Goal: Task Accomplishment & Management: Use online tool/utility

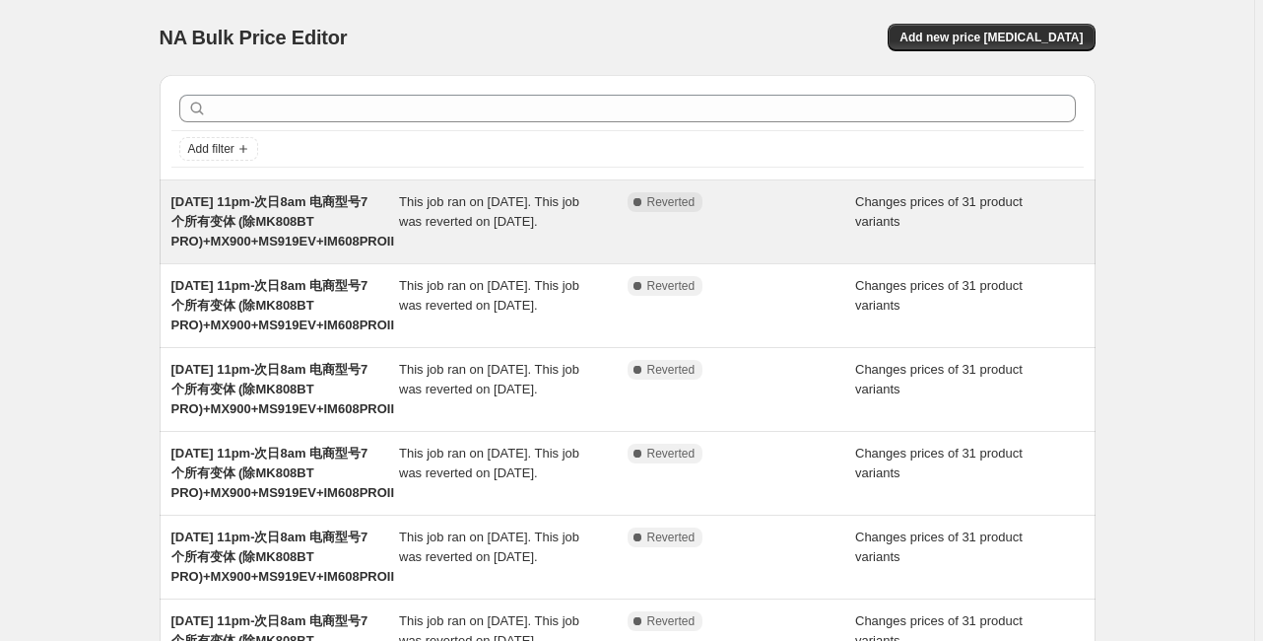
click at [445, 220] on span "This job ran on [DATE]. This job was reverted on [DATE]." at bounding box center [489, 211] width 180 height 34
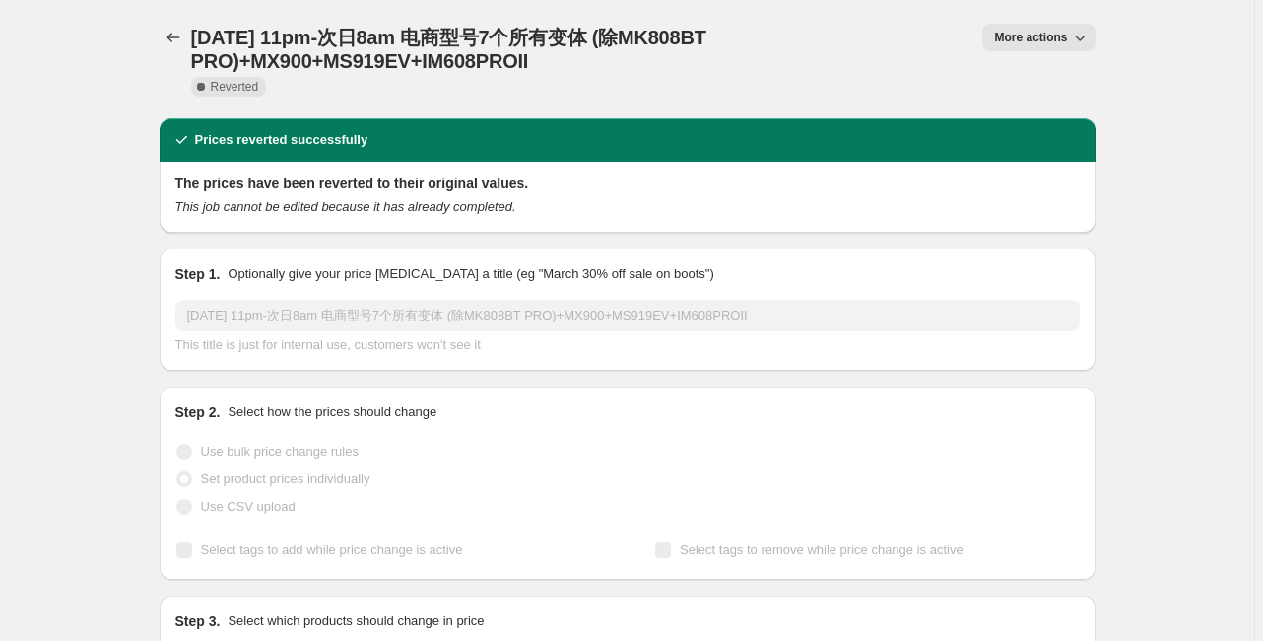
click at [1009, 46] on button "More actions" at bounding box center [1039, 38] width 112 height 28
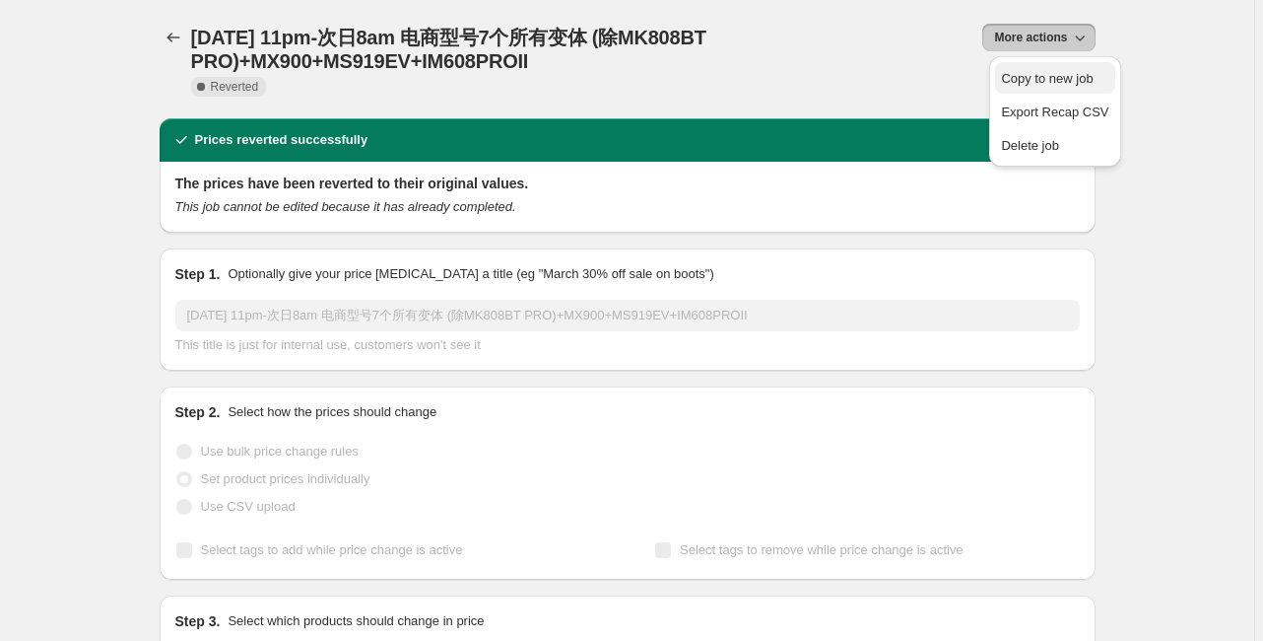
click at [1009, 78] on span "Copy to new job" at bounding box center [1047, 78] width 92 height 15
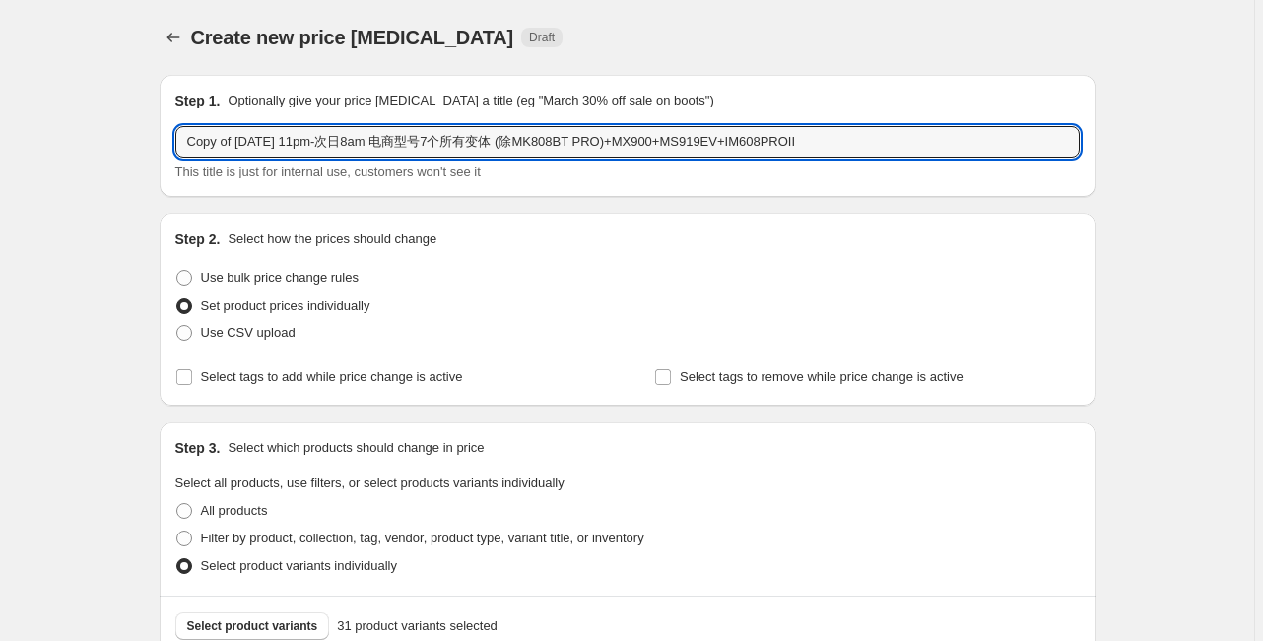
drag, startPoint x: 238, startPoint y: 141, endPoint x: 142, endPoint y: 141, distance: 95.6
click at [264, 136] on input "[DATE] 11pm-次日8am 电商型号7个所有变体 (除MK808BT PRO)+MX900+MS919EV+IM608PROII" at bounding box center [627, 142] width 905 height 32
type input "[DATE] 11pm-次日8am 电商型号7个所有变体 (除MK808BT PRO)+MX900+MS919EV+IM608PROII"
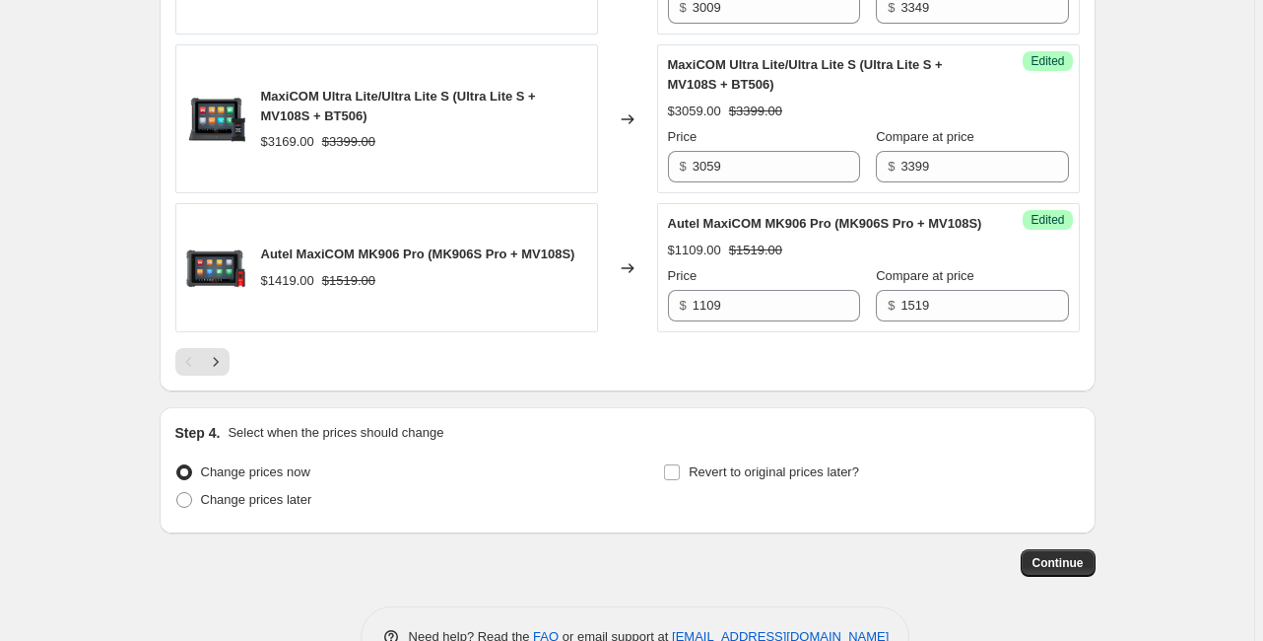
scroll to position [3401, 0]
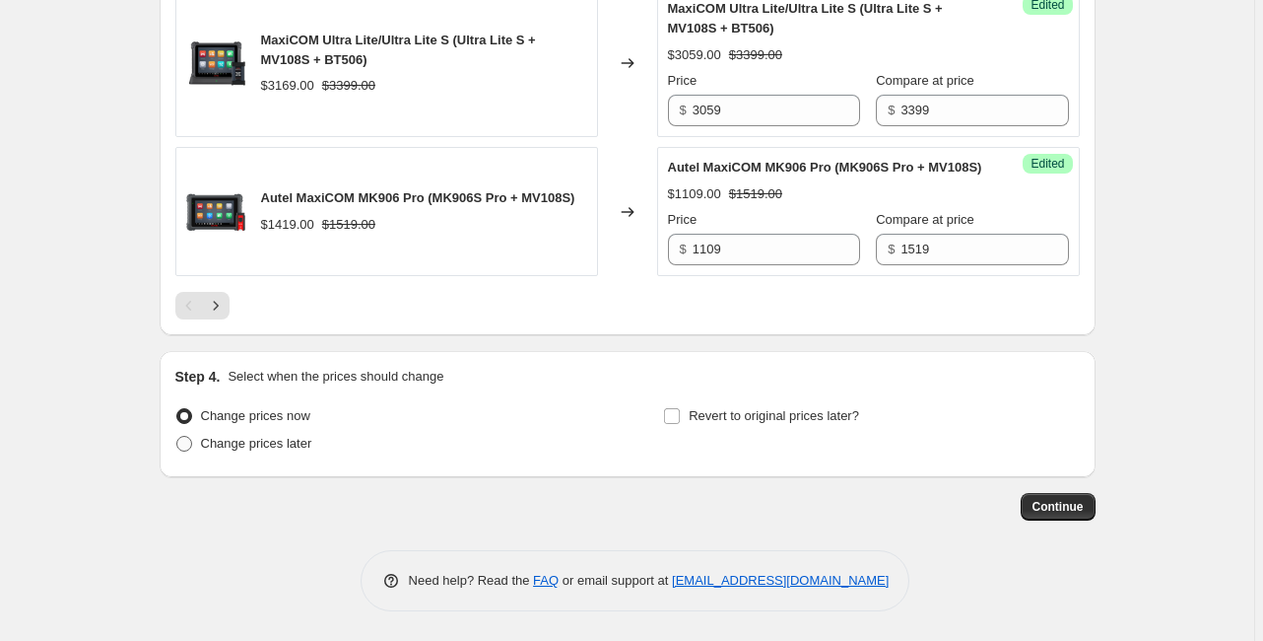
click at [236, 446] on span "Change prices later" at bounding box center [256, 443] width 111 height 15
click at [177, 437] on input "Change prices later" at bounding box center [176, 436] width 1 height 1
radio input "true"
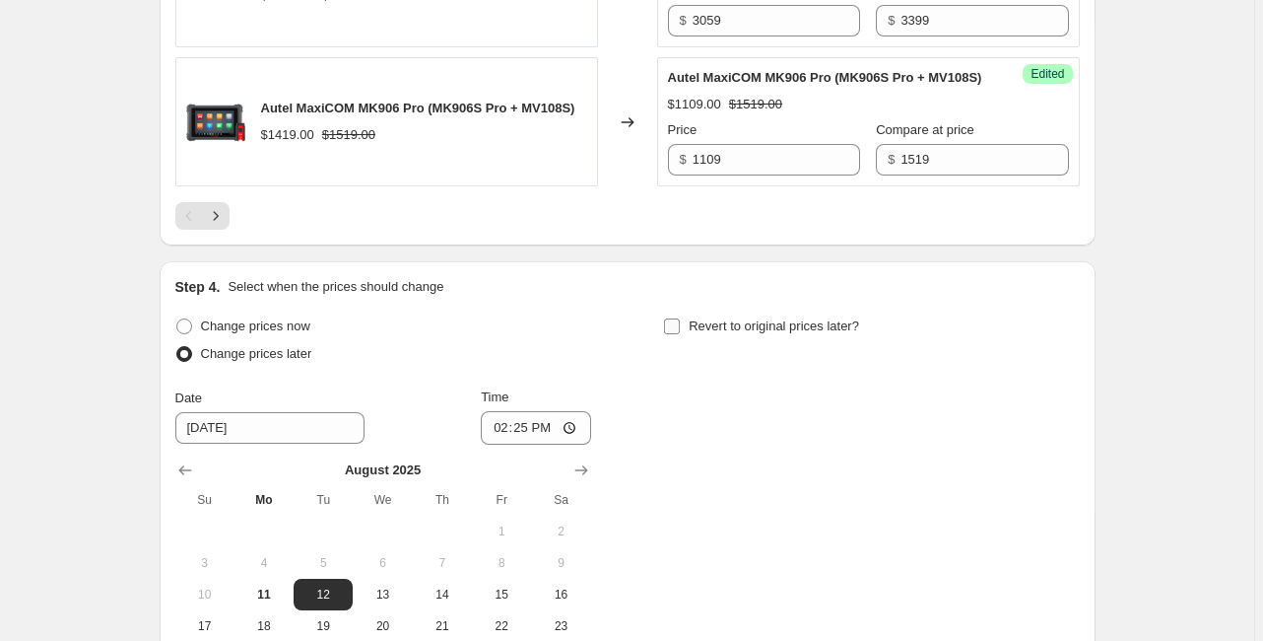
click at [747, 333] on span "Revert to original prices later?" at bounding box center [774, 325] width 170 height 15
click at [680, 334] on input "Revert to original prices later?" at bounding box center [672, 326] width 16 height 16
checkbox input "true"
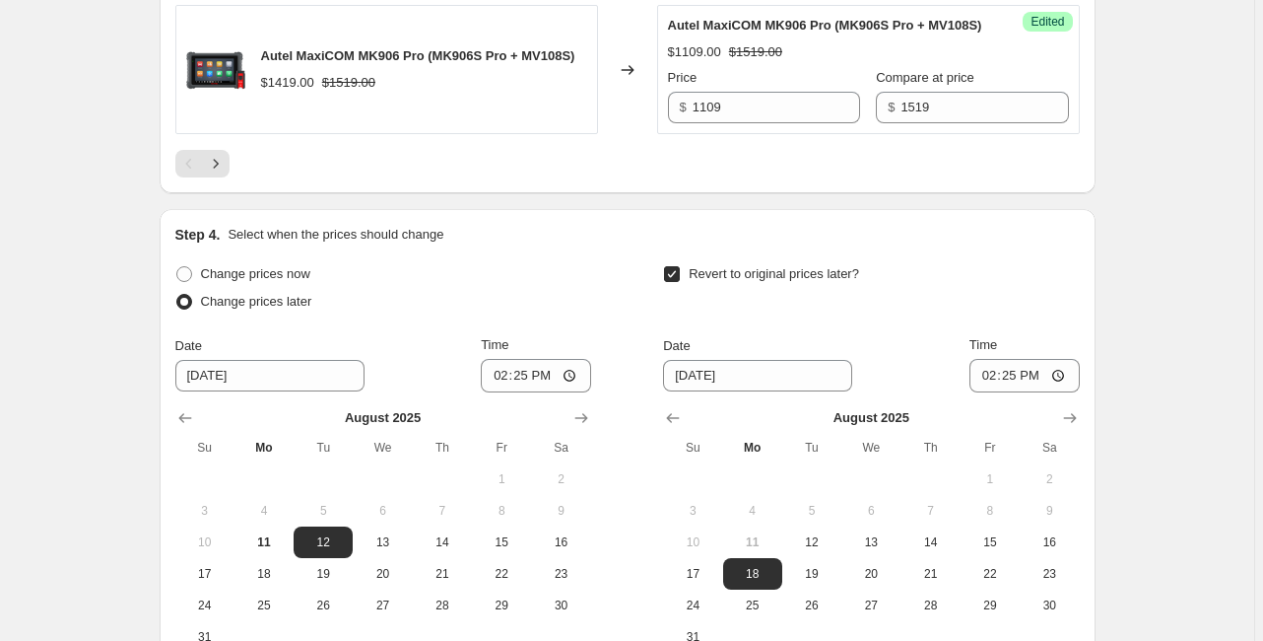
scroll to position [3480, 0]
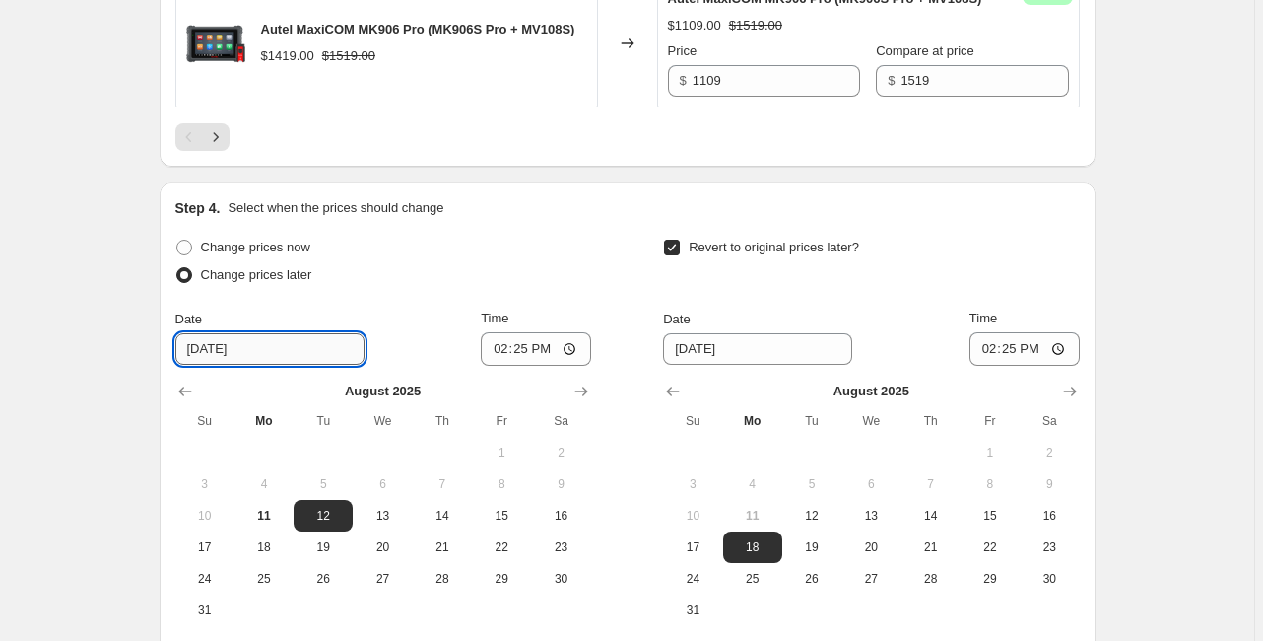
click at [216, 365] on input "[DATE]" at bounding box center [269, 349] width 189 height 32
type input "[DATE]"
click at [526, 366] on input "14:25" at bounding box center [536, 349] width 110 height 34
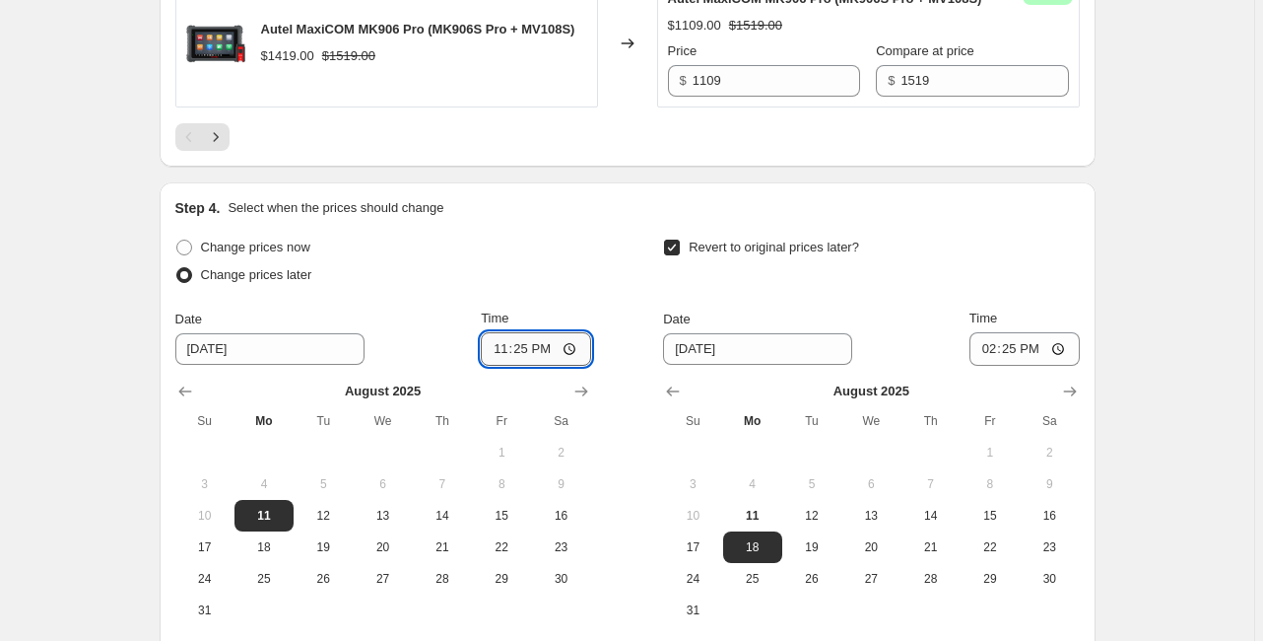
type input "23:00"
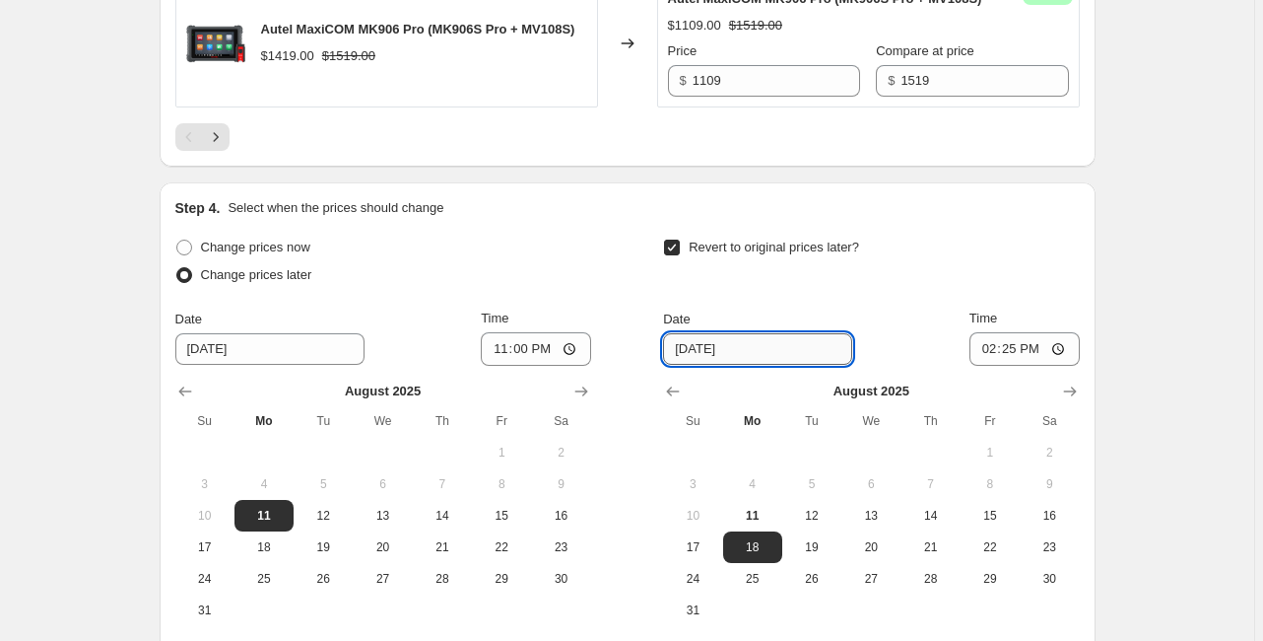
click at [706, 365] on input "[DATE]" at bounding box center [757, 349] width 189 height 32
type input "[DATE]"
click at [1014, 366] on input "14:25" at bounding box center [1025, 349] width 110 height 34
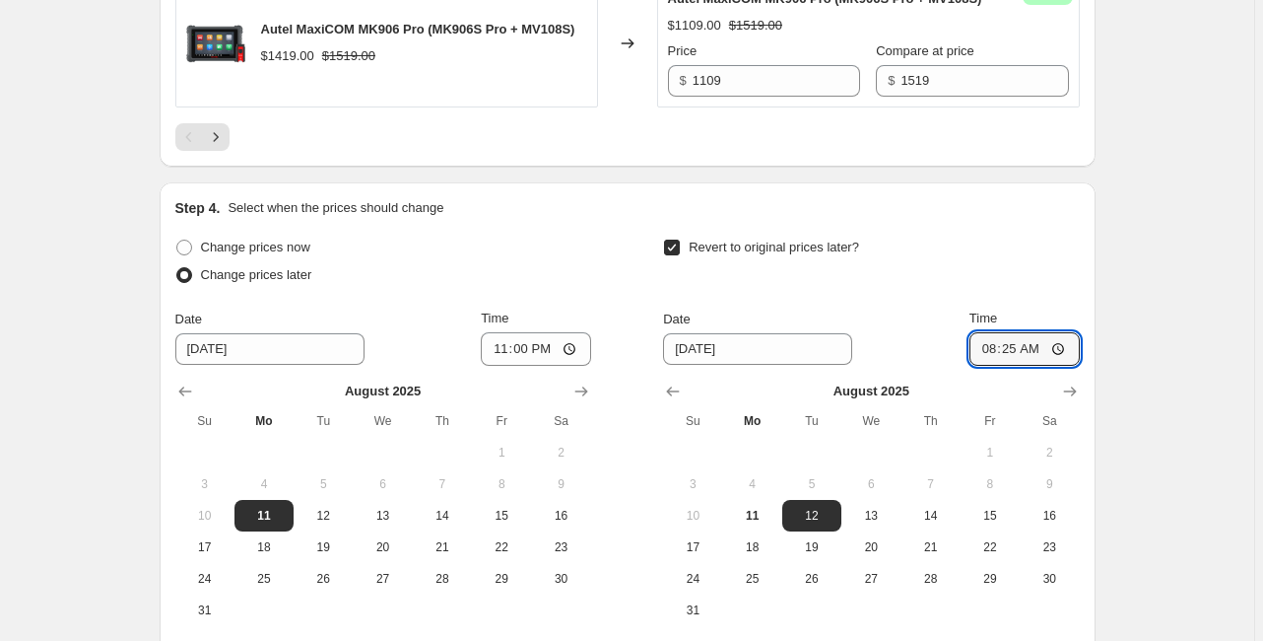
type input "08:00"
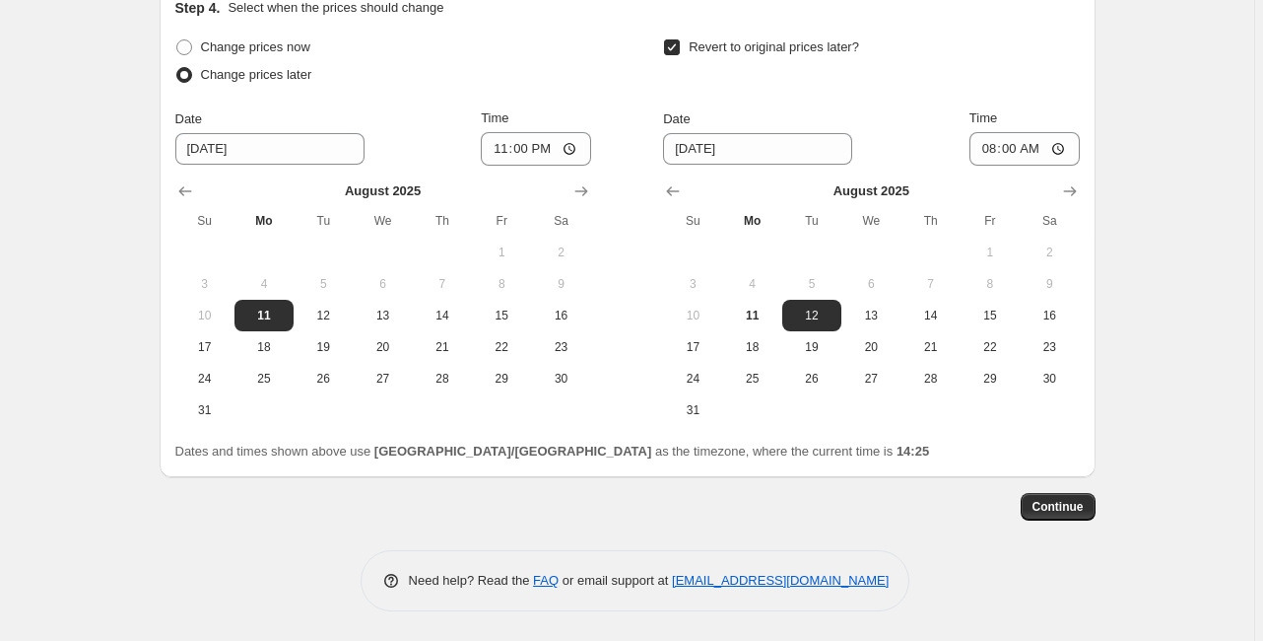
scroll to position [3770, 0]
click at [1054, 505] on span "Continue" at bounding box center [1058, 507] width 51 height 16
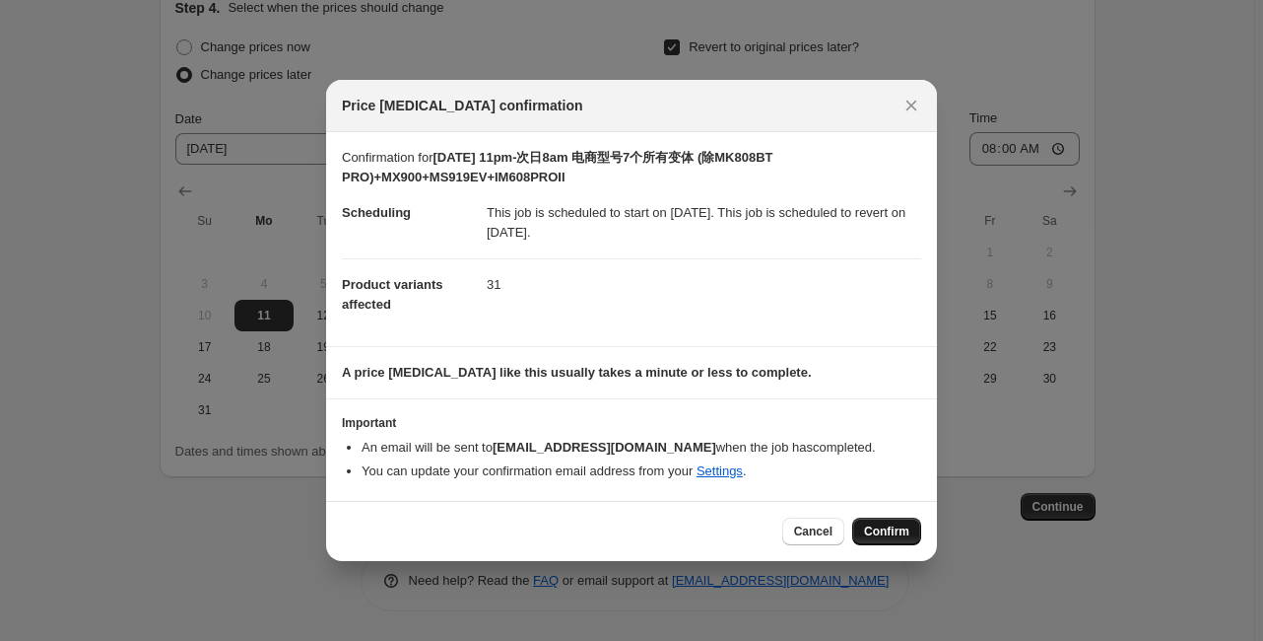
click at [875, 537] on span "Confirm" at bounding box center [886, 531] width 45 height 16
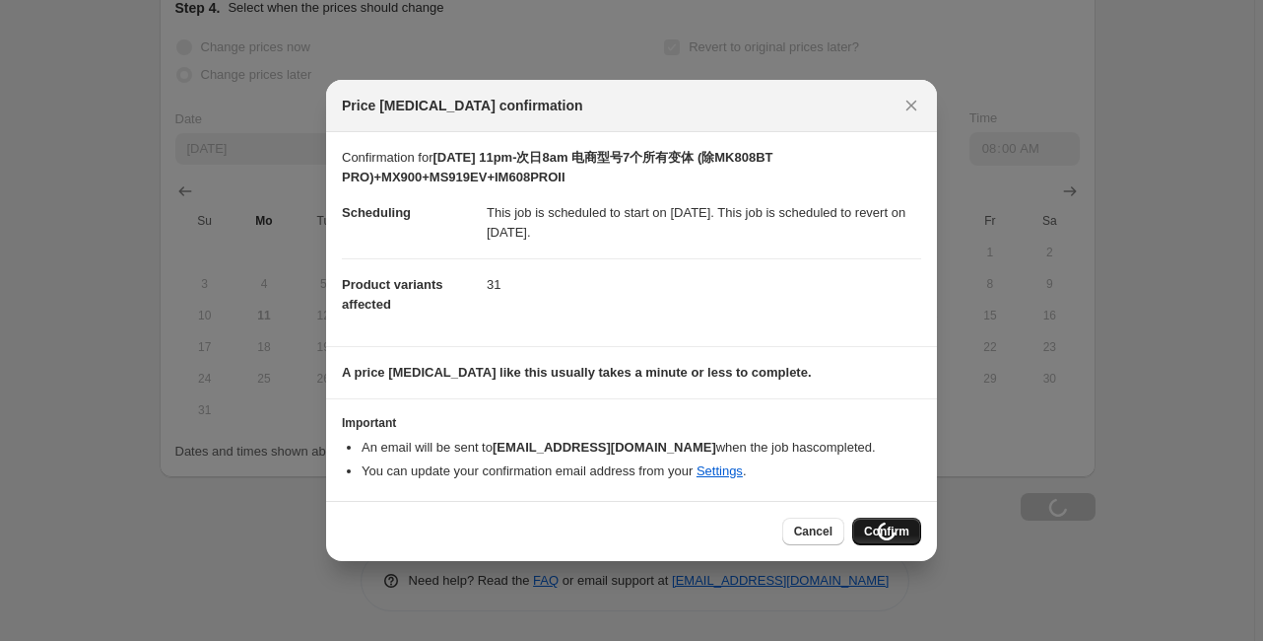
scroll to position [3770, 0]
